Goal: Find contact information: Find contact information

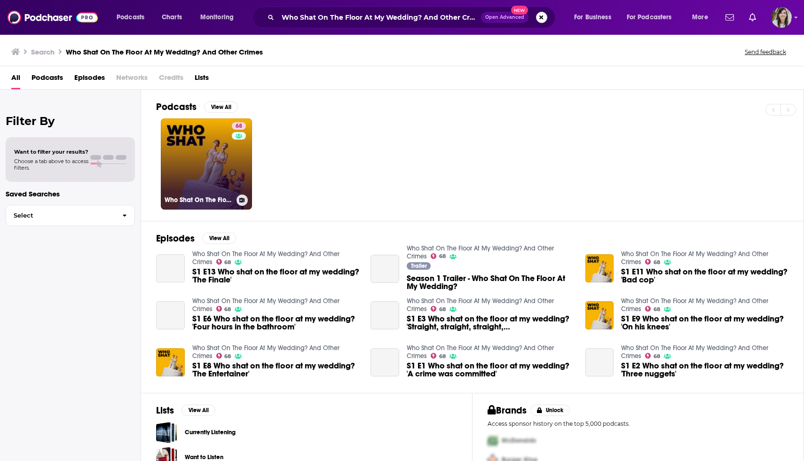
click at [223, 153] on link "68 Who Shat On The Floor At My Wedding? And Other Crimes" at bounding box center [206, 163] width 91 height 91
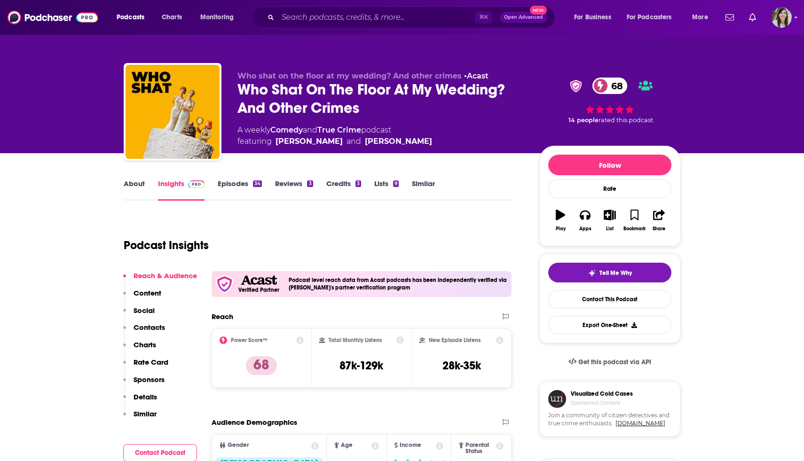
click at [301, 106] on div "Who Shat On The Floor At My Wedding? And Other Crimes 68" at bounding box center [380, 98] width 287 height 37
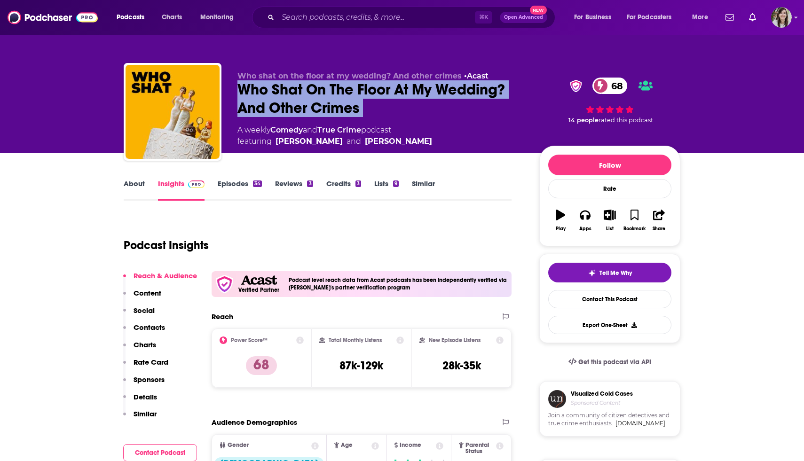
click at [301, 106] on div "Who Shat On The Floor At My Wedding? And Other Crimes 68" at bounding box center [380, 98] width 287 height 37
copy div "Who Shat On The Floor At My Wedding? And Other Crimes 68"
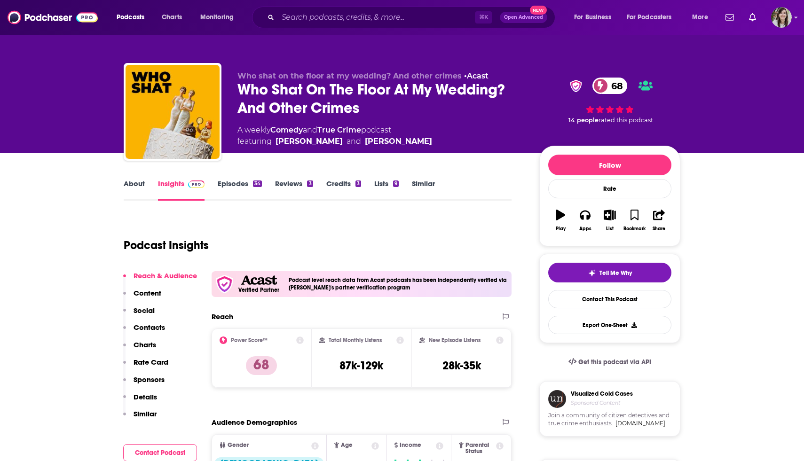
click at [353, 367] on h3 "87k-129k" at bounding box center [361, 366] width 44 height 14
copy div "87k-129k"
click at [606, 301] on link "Contact This Podcast" at bounding box center [609, 299] width 123 height 18
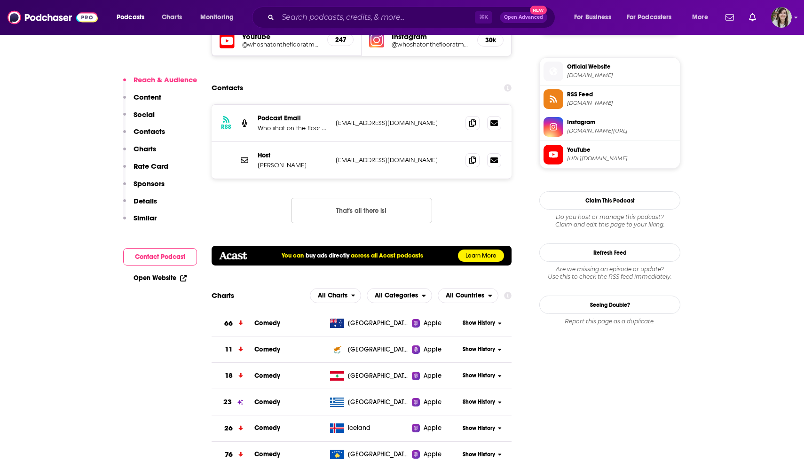
scroll to position [902, 0]
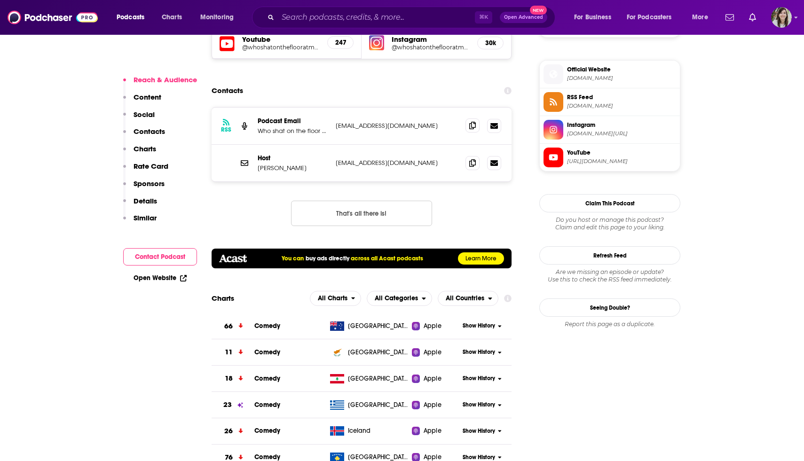
click at [477, 118] on span at bounding box center [473, 125] width 14 height 14
click at [473, 159] on icon at bounding box center [472, 163] width 7 height 8
click at [334, 16] on input "Search podcasts, credits, & more..." at bounding box center [376, 17] width 197 height 15
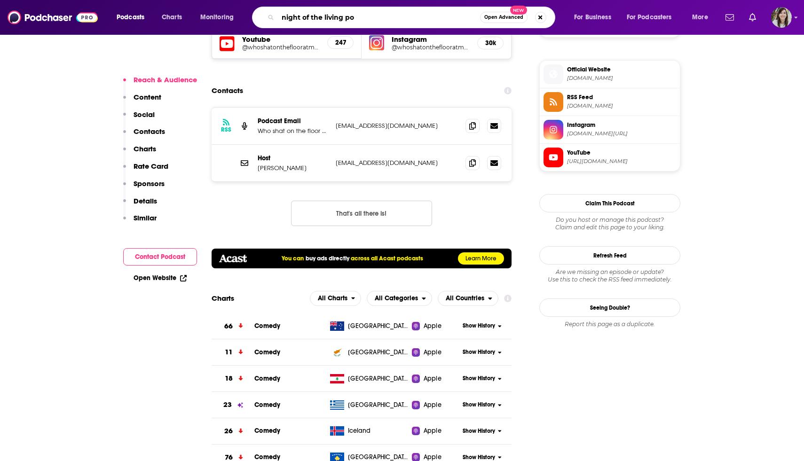
type input "night of the living pod"
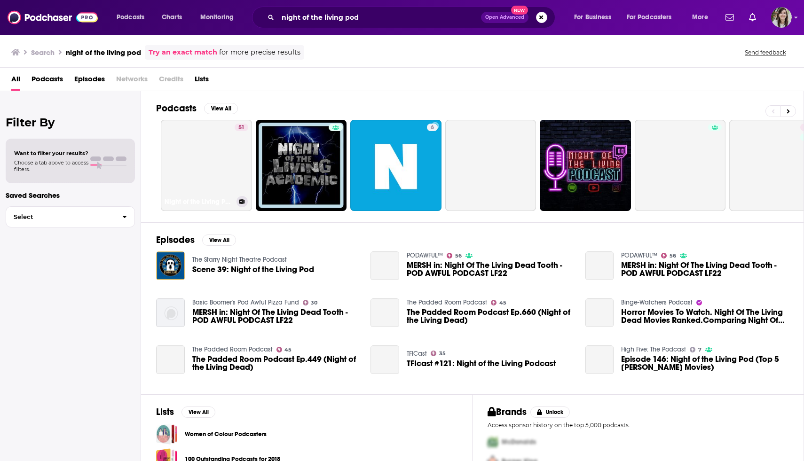
click at [176, 185] on link "51 Night of the Living Podcast: Horror, Sci-Fi and Fantasy Film Discussion" at bounding box center [206, 165] width 91 height 91
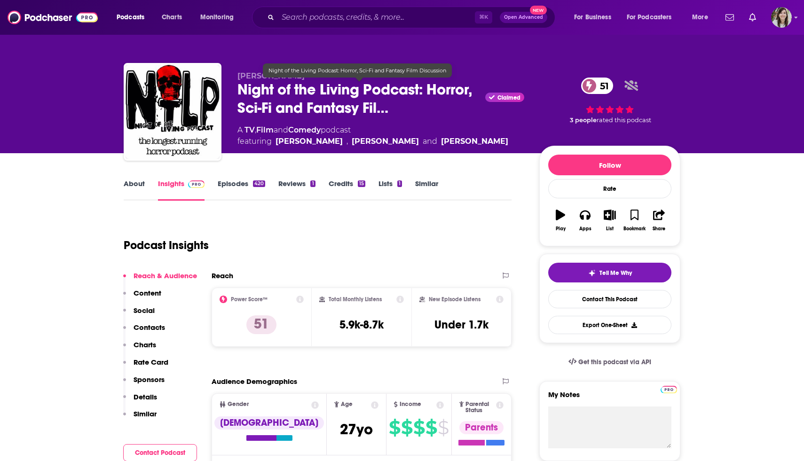
click at [309, 98] on span "Night of the Living Podcast: Horror, Sci-Fi and Fantasy Fil…" at bounding box center [359, 98] width 244 height 37
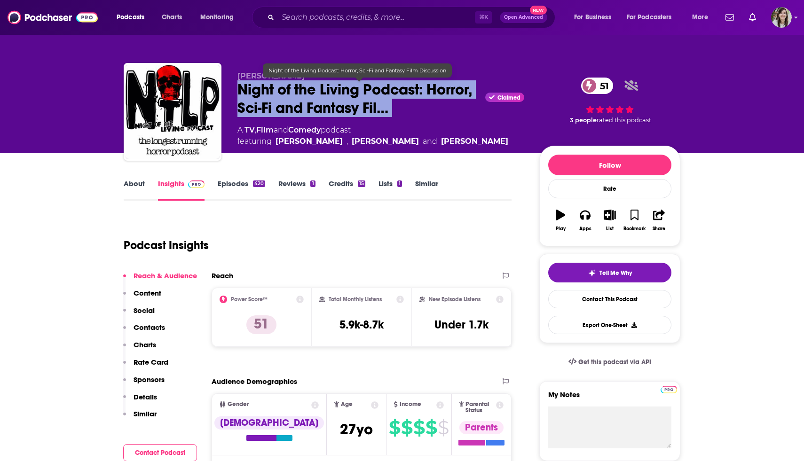
click at [309, 98] on span "Night of the Living Podcast: Horror, Sci-Fi and Fantasy Fil…" at bounding box center [359, 98] width 244 height 37
copy div "Night of the Living Podcast: Horror, Sci-Fi and Fantasy Fil…"
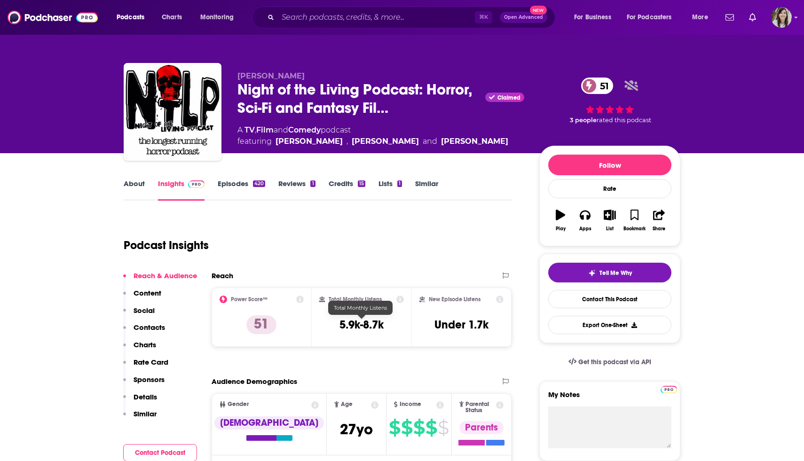
click at [348, 319] on h3 "5.9k-8.7k" at bounding box center [361, 325] width 44 height 14
copy div "5.9k-8.7k"
click at [597, 298] on link "Contact This Podcast" at bounding box center [609, 299] width 123 height 18
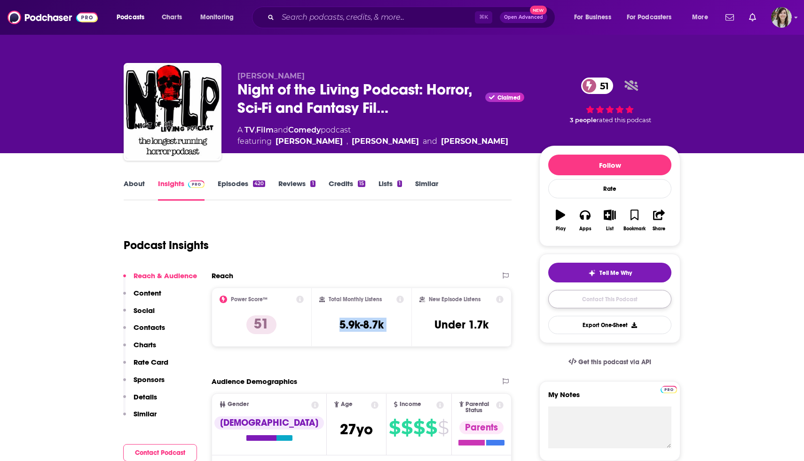
scroll to position [993, 0]
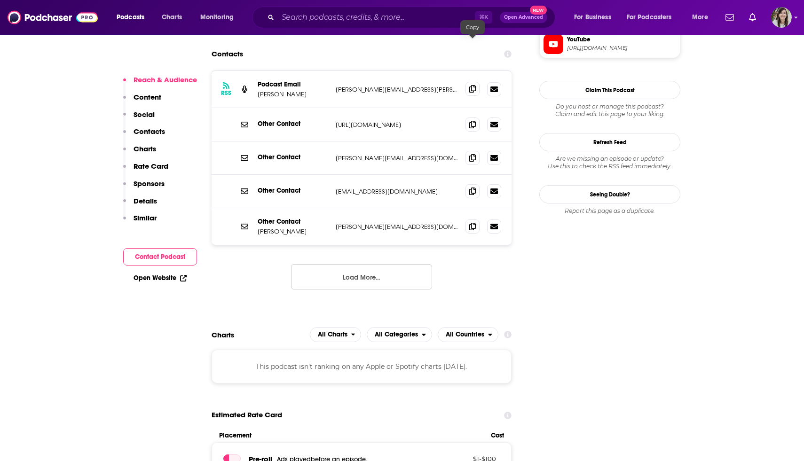
click at [475, 85] on icon at bounding box center [472, 89] width 7 height 8
